Goal: Task Accomplishment & Management: Manage account settings

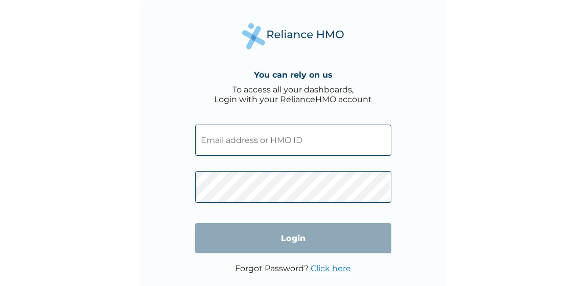
scroll to position [20, 0]
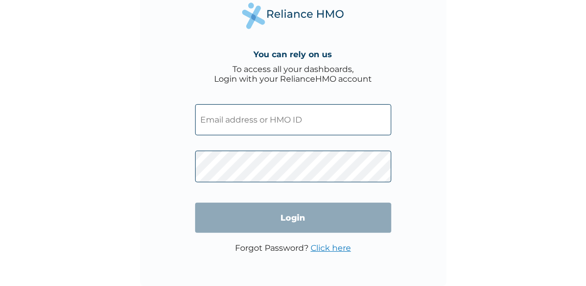
click at [283, 125] on input "text" at bounding box center [293, 119] width 196 height 31
type input "f"
click at [216, 120] on input "text" at bounding box center [293, 119] width 196 height 31
drag, startPoint x: 216, startPoint y: 110, endPoint x: 212, endPoint y: 115, distance: 6.7
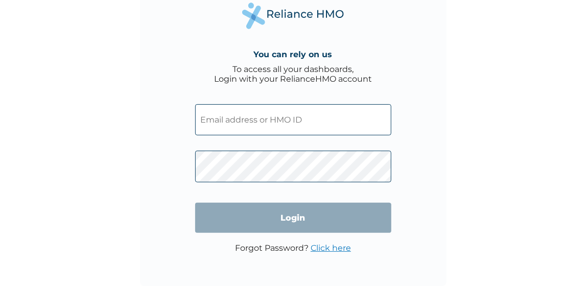
paste input "FMC/11680/A"
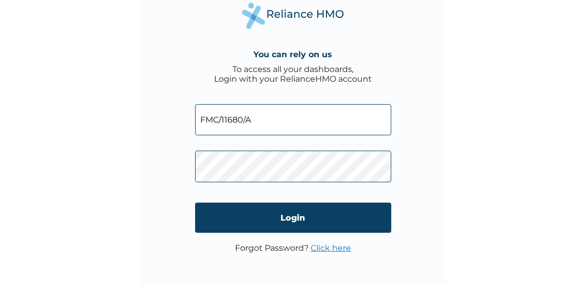
type input "FMC/11680/A"
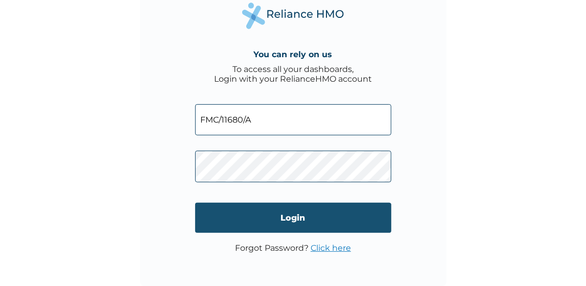
click at [294, 220] on input "Login" at bounding box center [293, 218] width 196 height 30
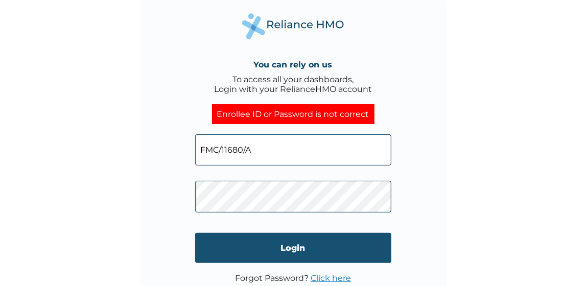
click at [286, 252] on input "Login" at bounding box center [293, 248] width 196 height 30
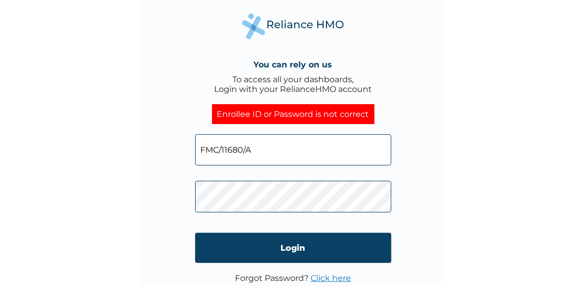
click at [273, 153] on input "FMC/11680/A" at bounding box center [293, 149] width 196 height 31
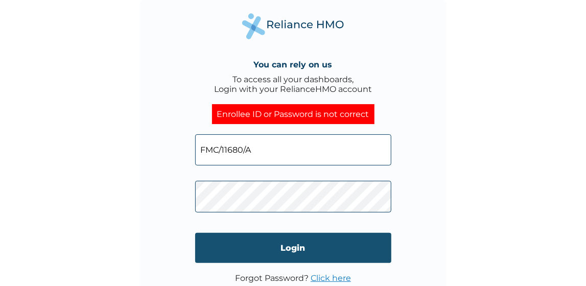
click at [324, 249] on input "Login" at bounding box center [293, 248] width 196 height 30
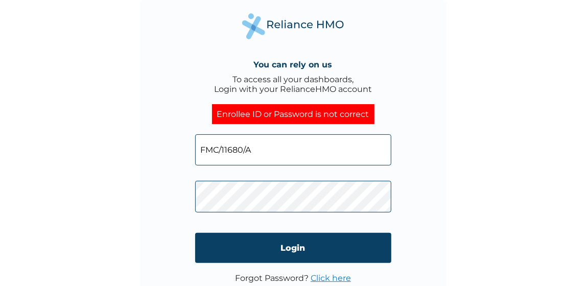
click at [283, 280] on p "Forgot Password? Click here" at bounding box center [293, 278] width 116 height 10
click at [286, 278] on p "Forgot Password? Click here" at bounding box center [293, 278] width 116 height 10
click at [324, 278] on link "Click here" at bounding box center [331, 278] width 40 height 10
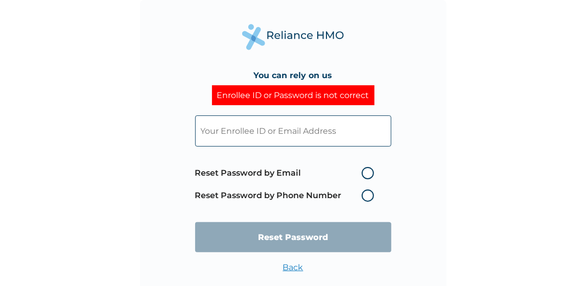
click at [262, 131] on input "text" at bounding box center [293, 130] width 196 height 31
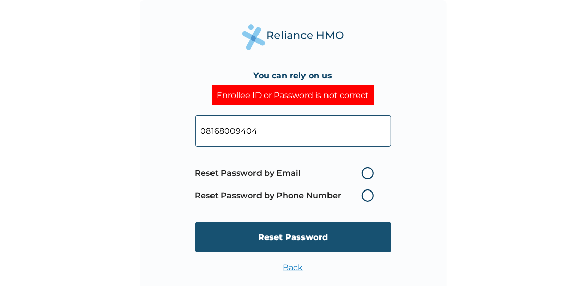
type input "08168009404"
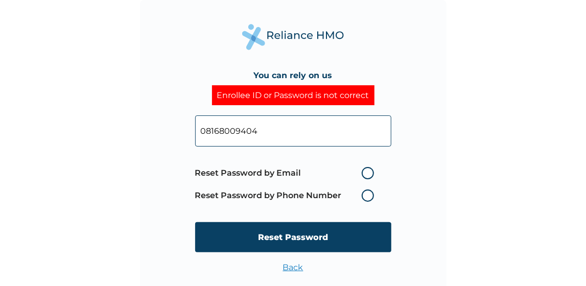
drag, startPoint x: 256, startPoint y: 226, endPoint x: 256, endPoint y: 233, distance: 7.2
click at [256, 227] on input "Reset Password" at bounding box center [293, 237] width 196 height 30
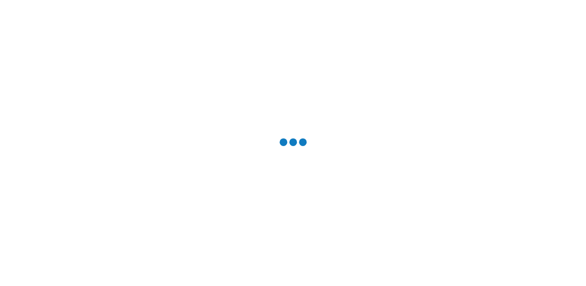
click at [256, 233] on div at bounding box center [293, 143] width 586 height 286
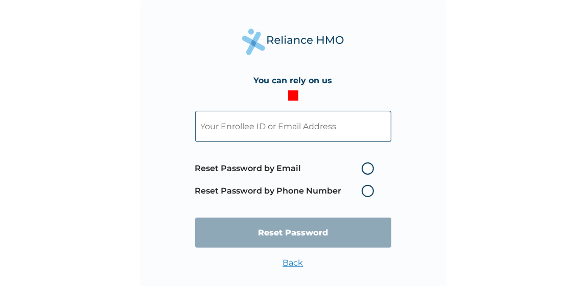
click at [268, 132] on input "text" at bounding box center [293, 126] width 196 height 31
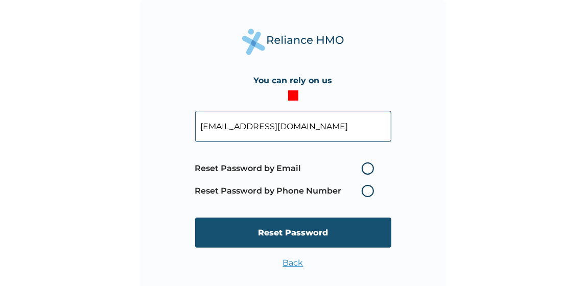
type input "[EMAIL_ADDRESS][DOMAIN_NAME]"
click at [288, 232] on input "Reset Password" at bounding box center [293, 233] width 196 height 30
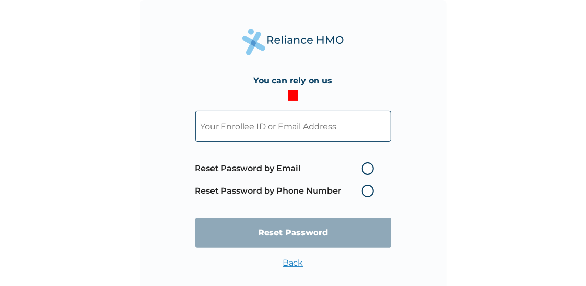
click at [362, 166] on label "Reset Password by Email" at bounding box center [287, 168] width 184 height 12
click at [362, 166] on input "Reset Password by Email" at bounding box center [355, 168] width 16 height 16
radio input "true"
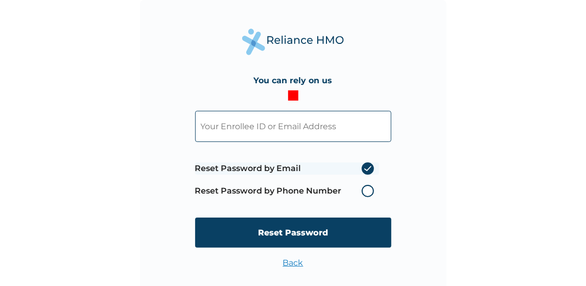
click at [268, 130] on input "text" at bounding box center [293, 126] width 196 height 31
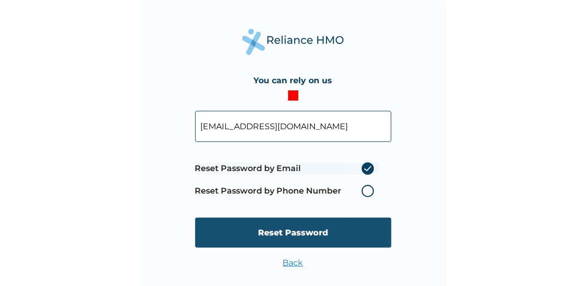
type input "[EMAIL_ADDRESS][DOMAIN_NAME]"
click at [319, 235] on input "Reset Password" at bounding box center [293, 233] width 196 height 30
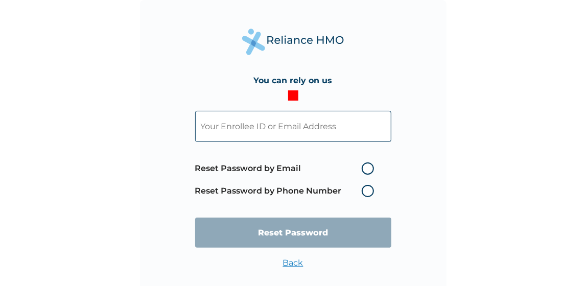
click at [259, 138] on input "text" at bounding box center [293, 126] width 196 height 31
paste input "Grace Ndubuisi <grace.ndubuisi@aavabrands.com>"
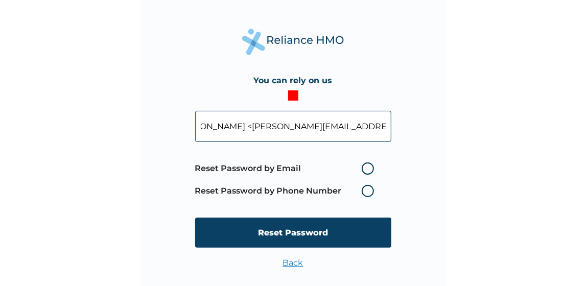
type input "Grace Ndubuisi <grace.ndubuisi@aavabrands.com>"
click at [368, 167] on label "Reset Password by Email" at bounding box center [287, 168] width 184 height 12
click at [364, 167] on input "Reset Password by Email" at bounding box center [355, 168] width 16 height 16
radio input "true"
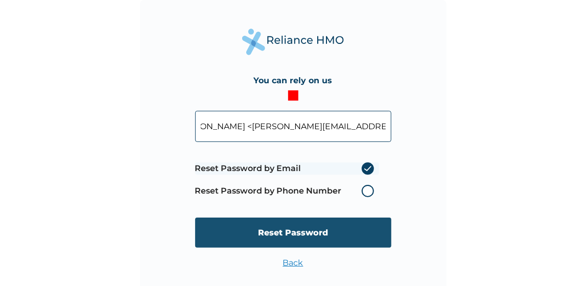
click at [313, 232] on input "Reset Password" at bounding box center [293, 233] width 196 height 30
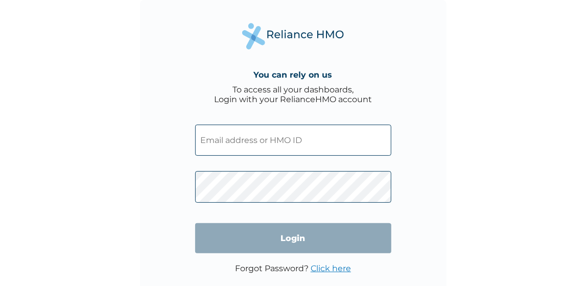
click at [246, 146] on input "text" at bounding box center [293, 140] width 196 height 31
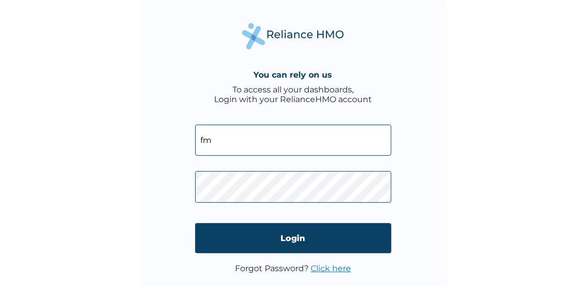
type input "f"
type input "FMC/10297/B"
click at [285, 268] on p "Forgot Password? Click here" at bounding box center [293, 269] width 116 height 10
click at [339, 267] on link "Click here" at bounding box center [331, 269] width 40 height 10
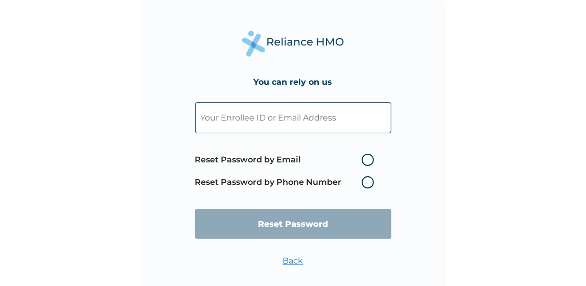
click at [369, 158] on label "Reset Password by Email" at bounding box center [287, 160] width 184 height 12
click at [364, 158] on input "Reset Password by Email" at bounding box center [355, 160] width 16 height 16
radio input "true"
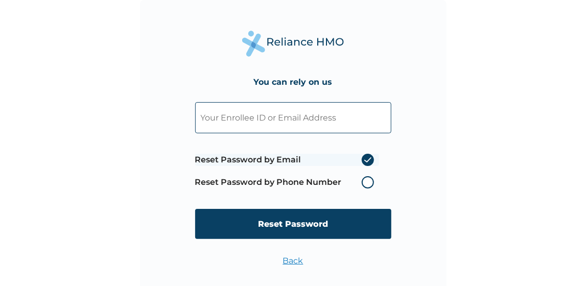
click at [258, 121] on input "text" at bounding box center [293, 117] width 196 height 31
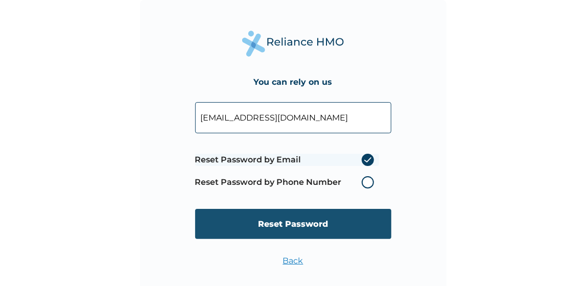
type input "[EMAIL_ADDRESS][DOMAIN_NAME]"
click at [324, 226] on input "Reset Password" at bounding box center [293, 224] width 196 height 30
